Goal: Navigation & Orientation: Find specific page/section

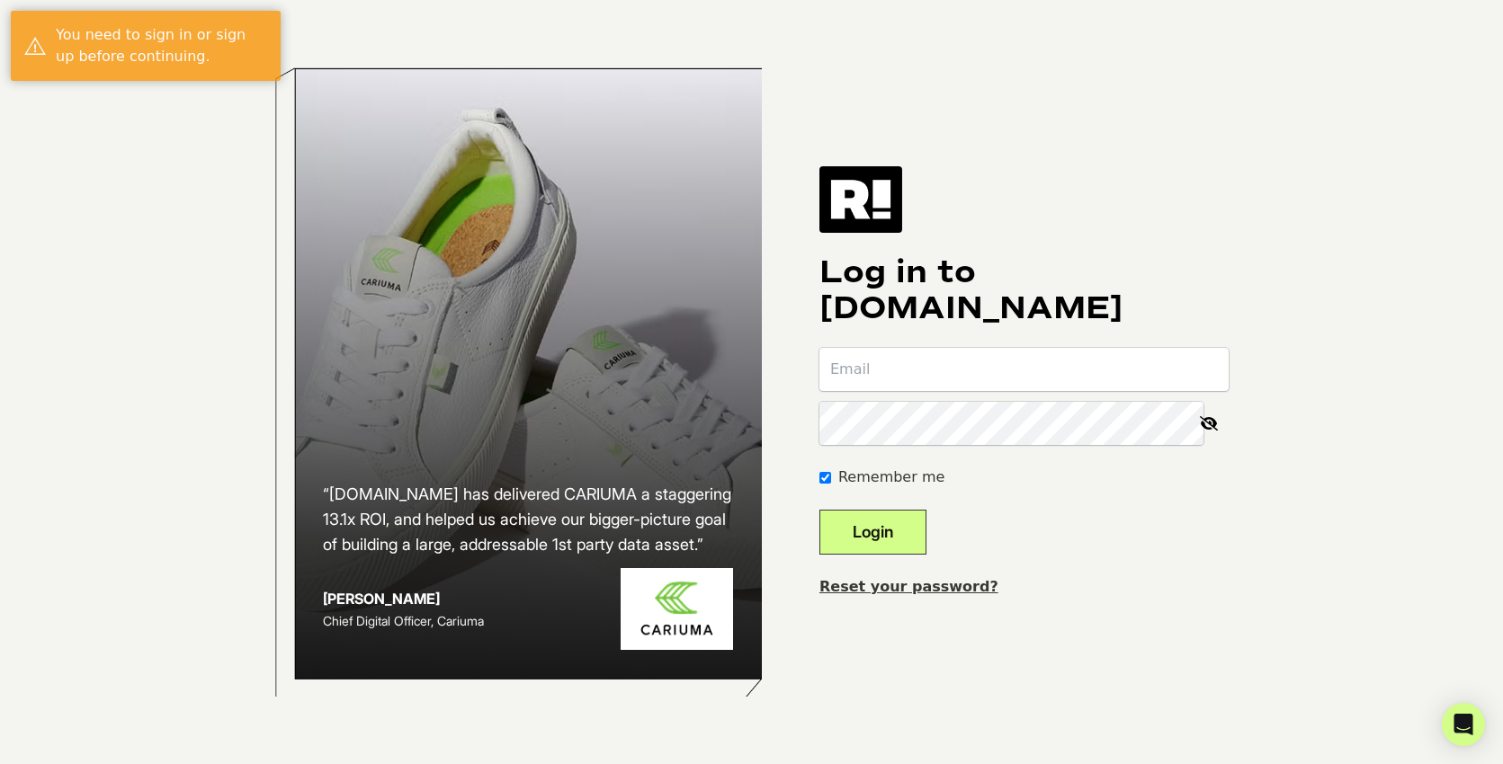
click at [900, 370] on input "email" at bounding box center [1023, 369] width 409 height 43
type input "emmy@traciemartyn.com"
click at [819, 510] on button "Login" at bounding box center [872, 532] width 107 height 45
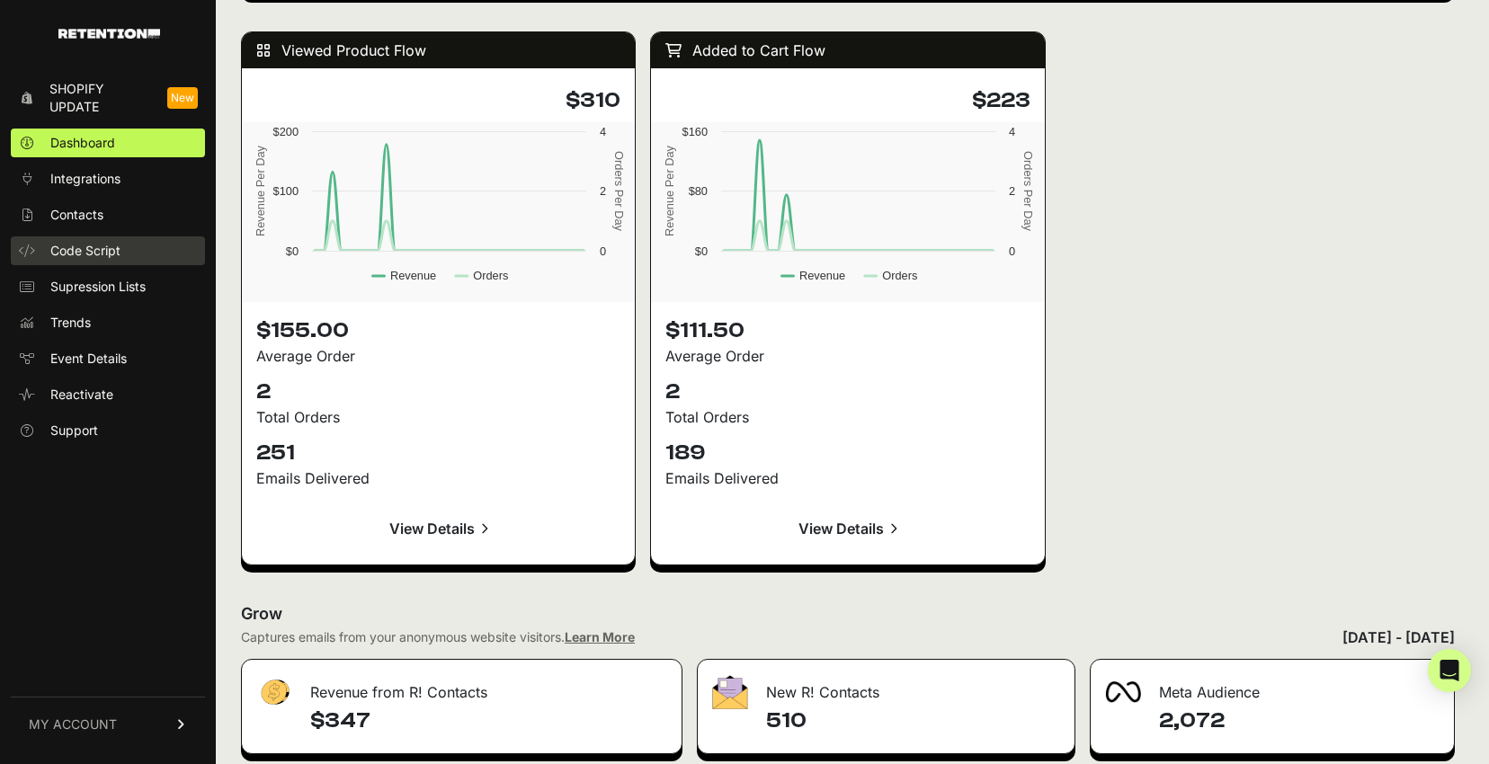
scroll to position [1711, 0]
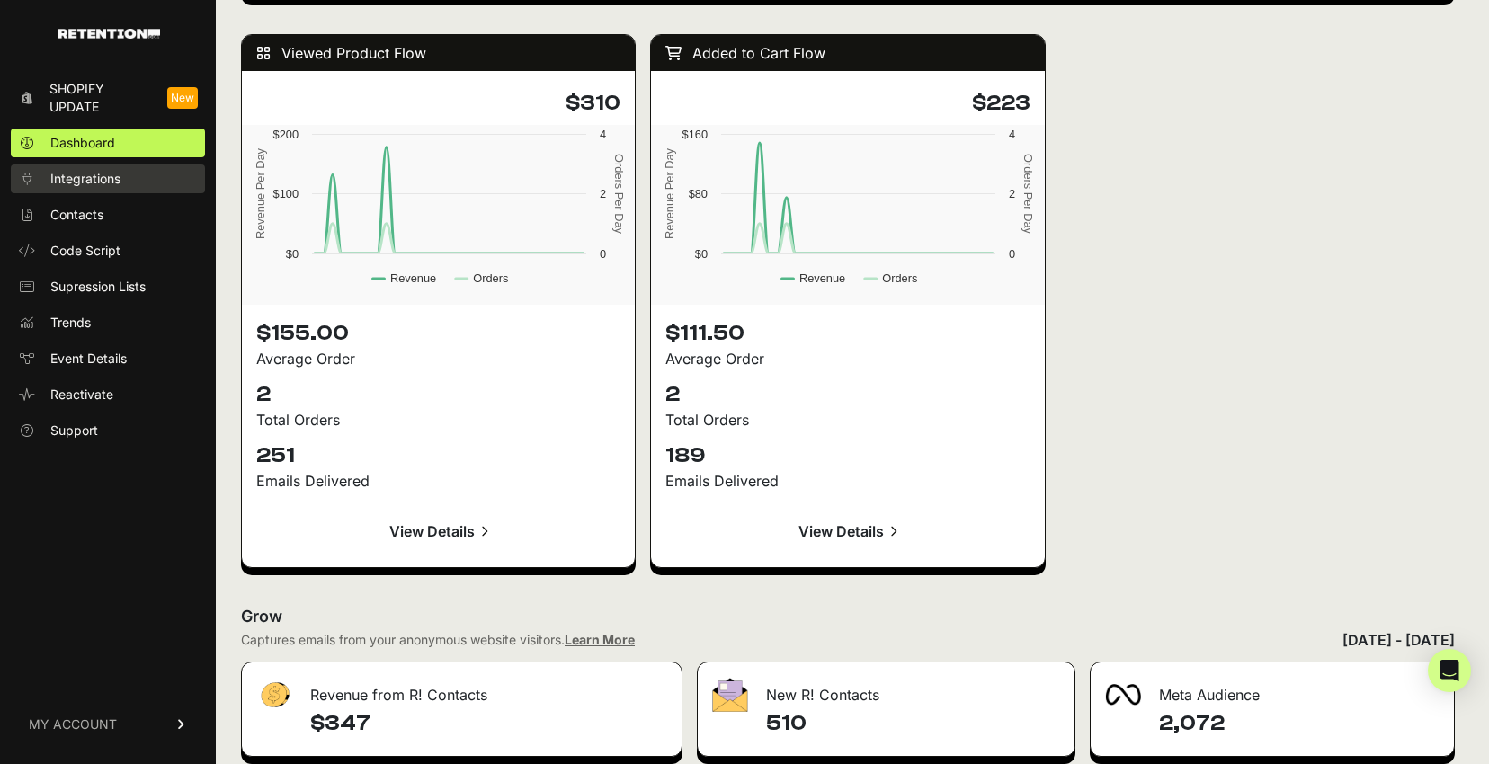
click at [121, 183] on link "Integrations" at bounding box center [108, 179] width 194 height 29
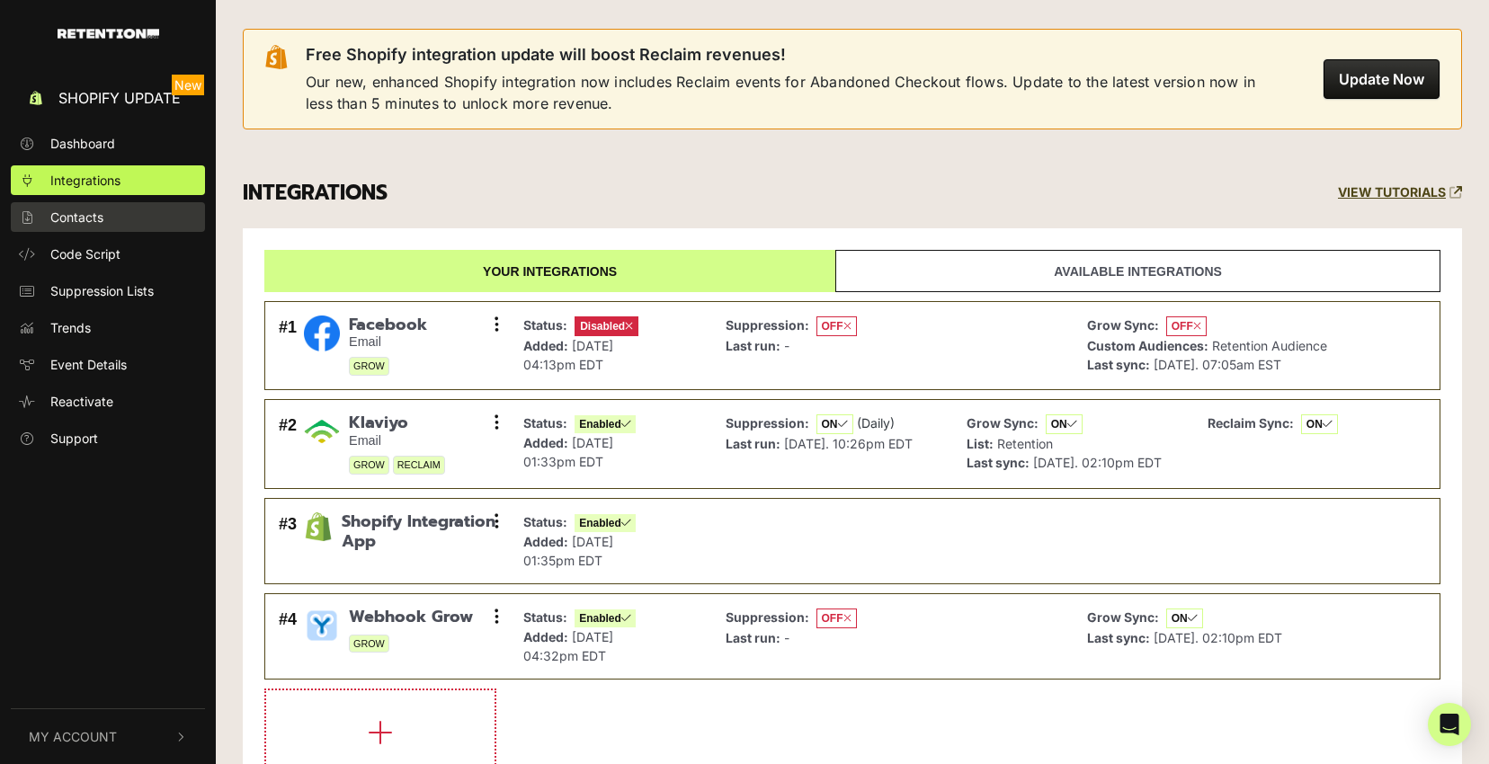
click at [122, 216] on link "Contacts" at bounding box center [108, 217] width 194 height 30
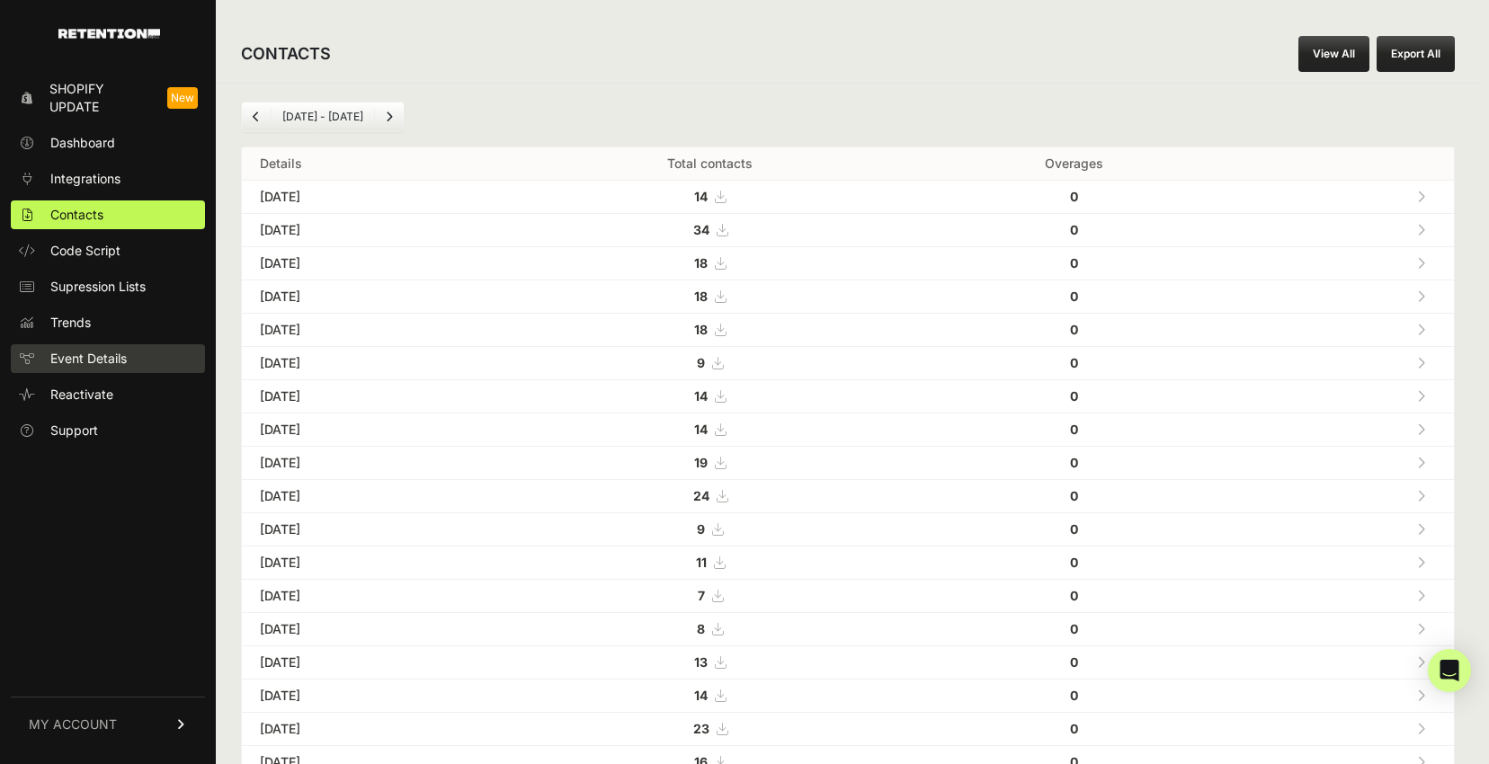
click at [102, 353] on span "Event Details" at bounding box center [88, 359] width 76 height 18
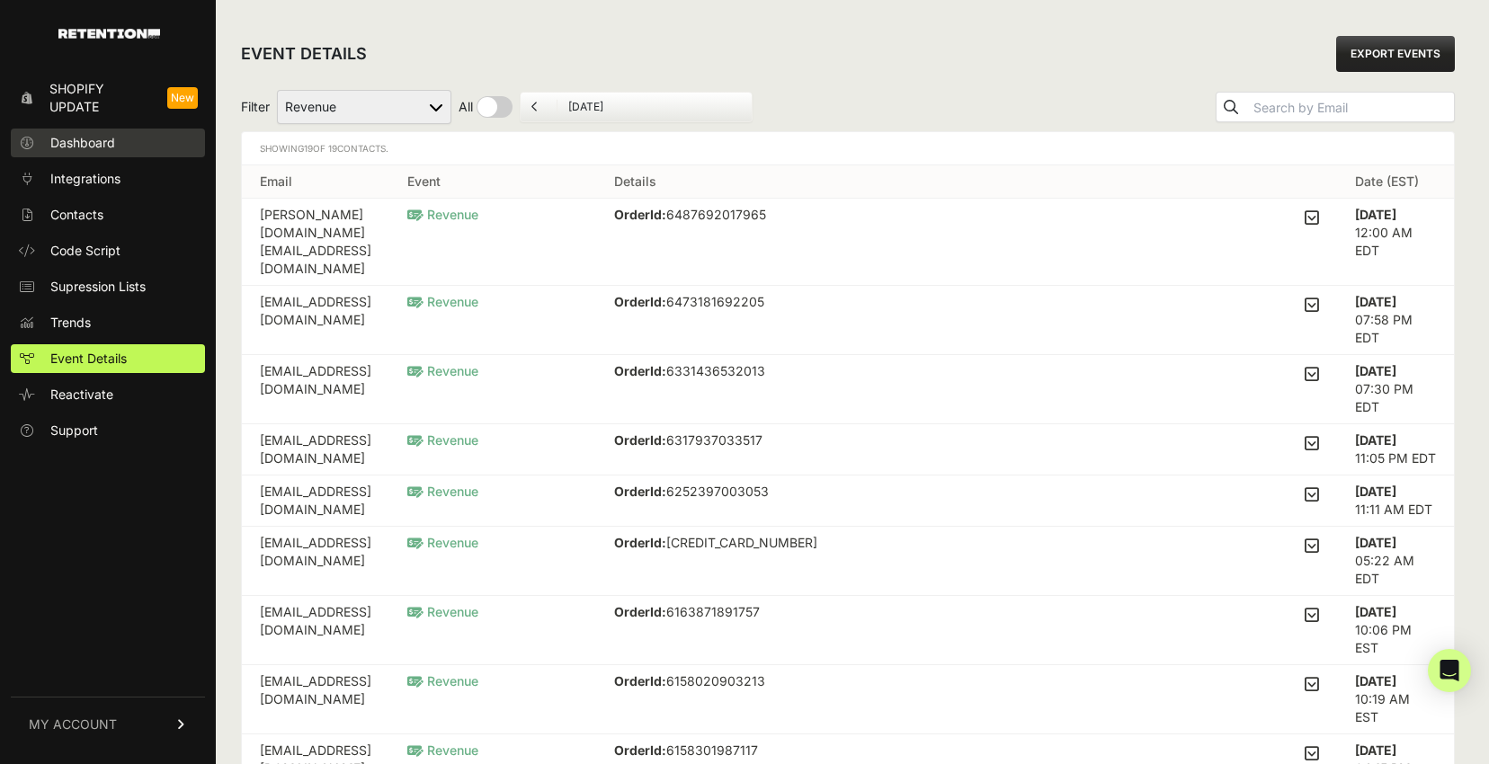
click at [124, 144] on link "Dashboard" at bounding box center [108, 143] width 194 height 29
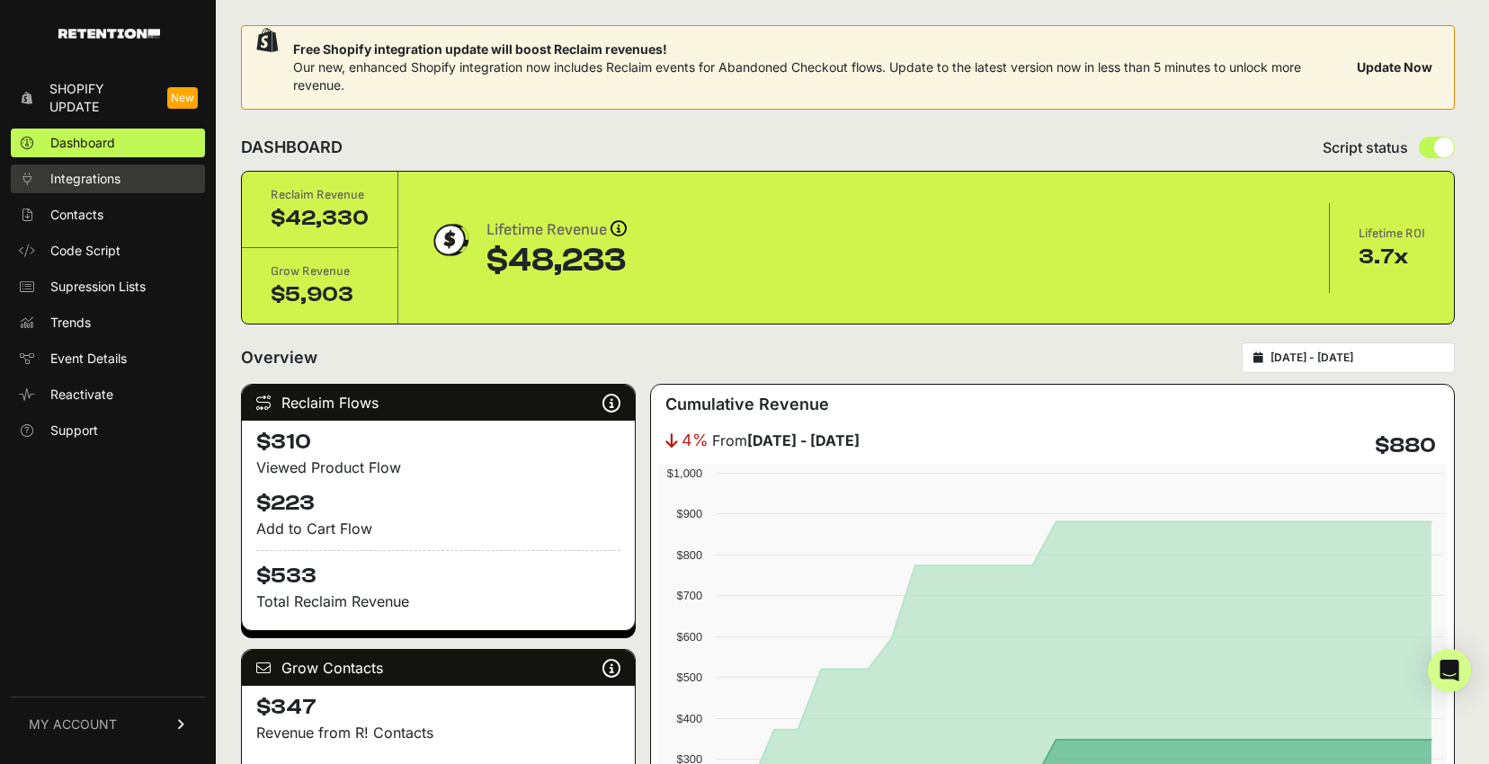
click at [130, 183] on link "Integrations" at bounding box center [108, 179] width 194 height 29
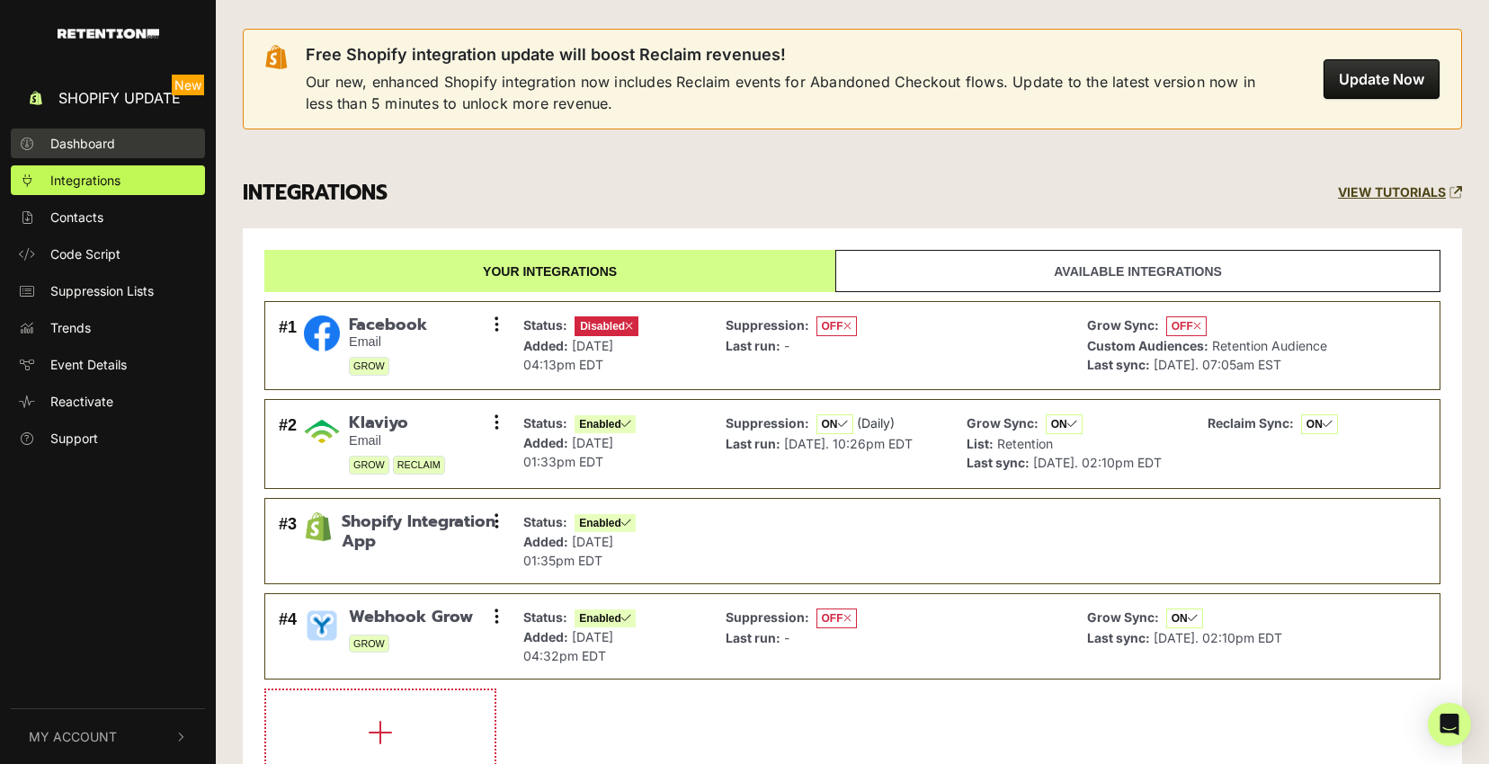
click at [125, 147] on link "Dashboard" at bounding box center [108, 144] width 194 height 30
